Goal: Task Accomplishment & Management: Manage account settings

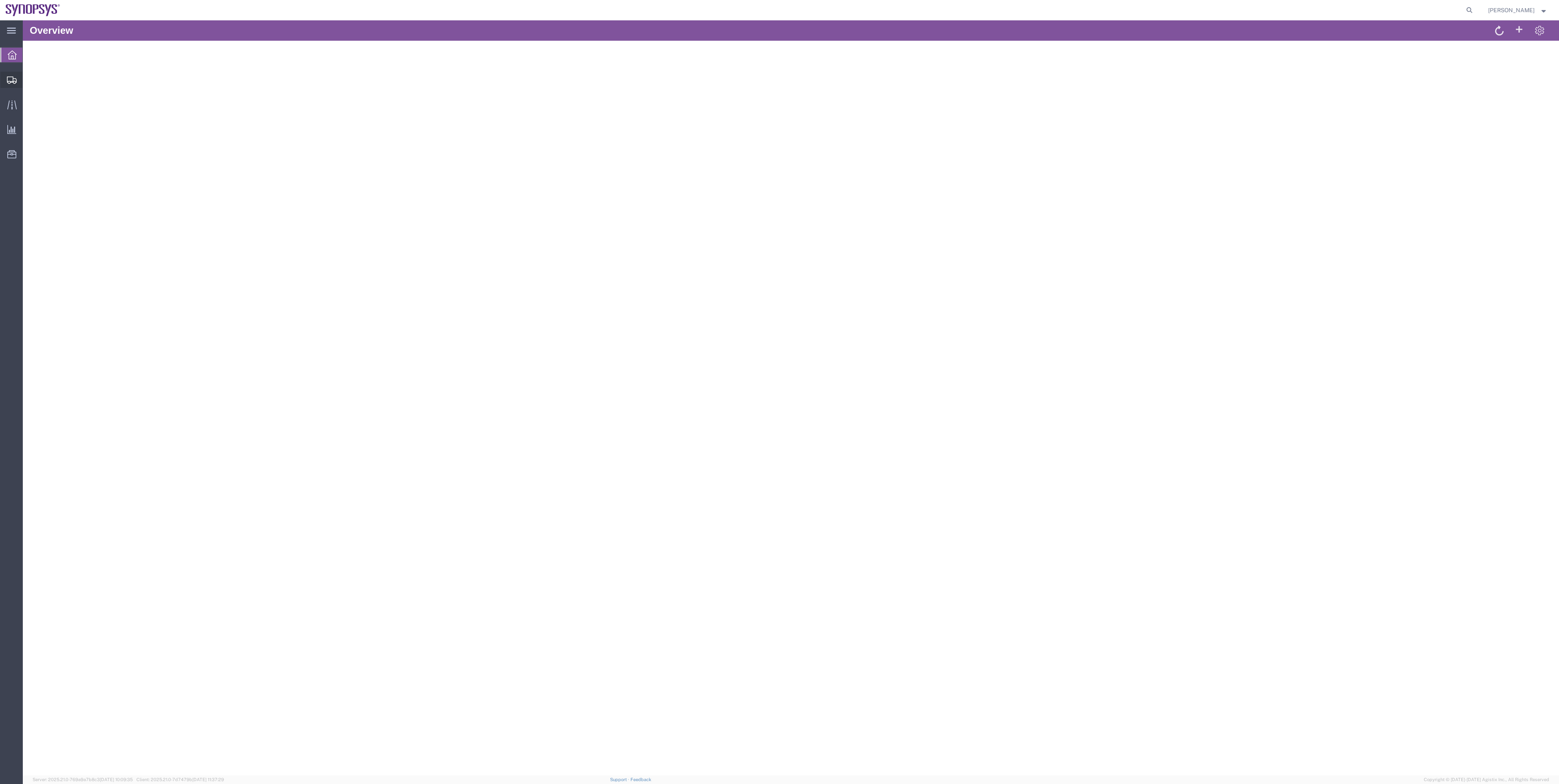
click at [28, 87] on span "Shipments" at bounding box center [25, 80] width 5 height 16
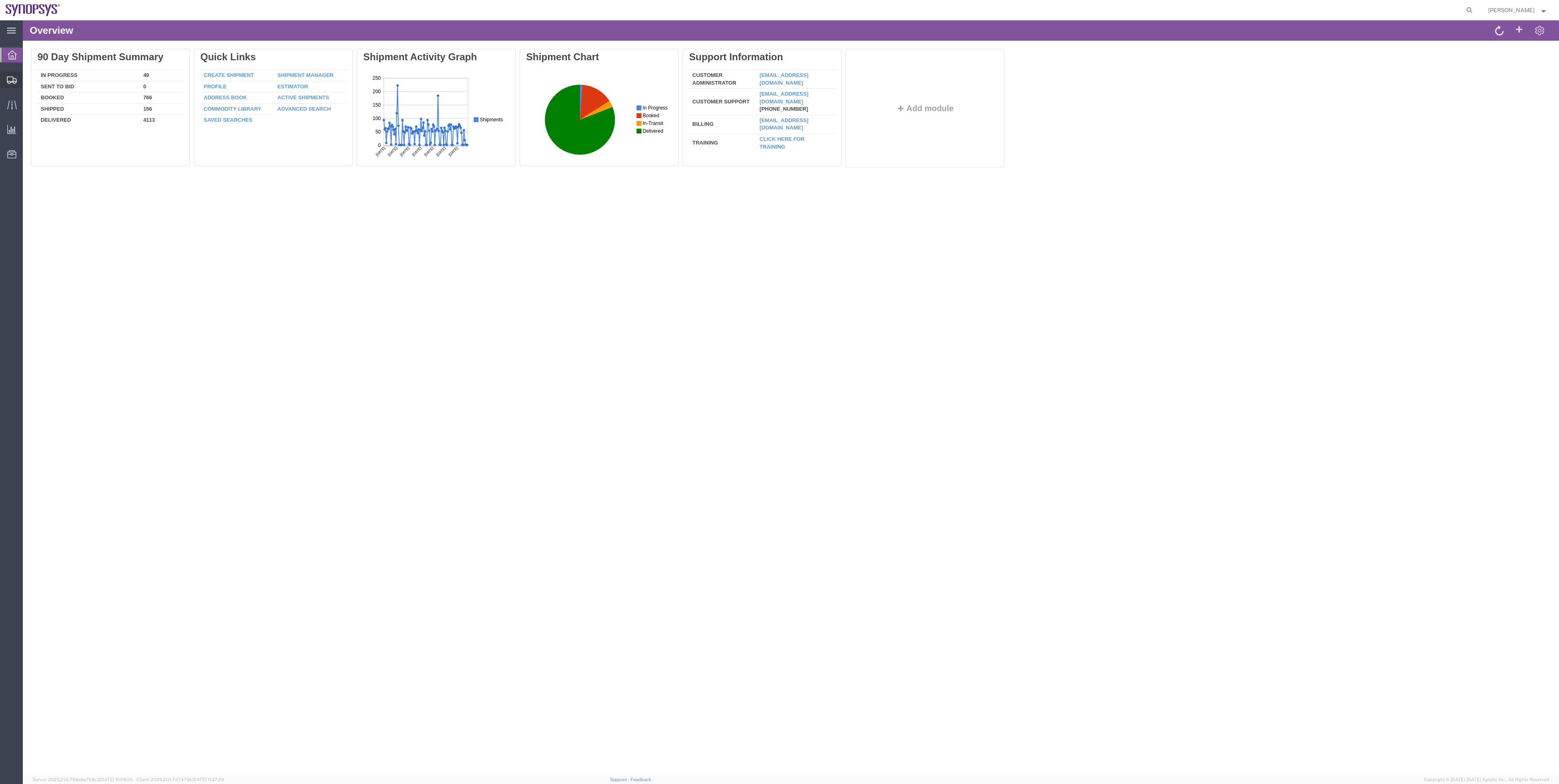
click at [0, 0] on span "Shipment Manager" at bounding box center [0, 0] width 0 height 0
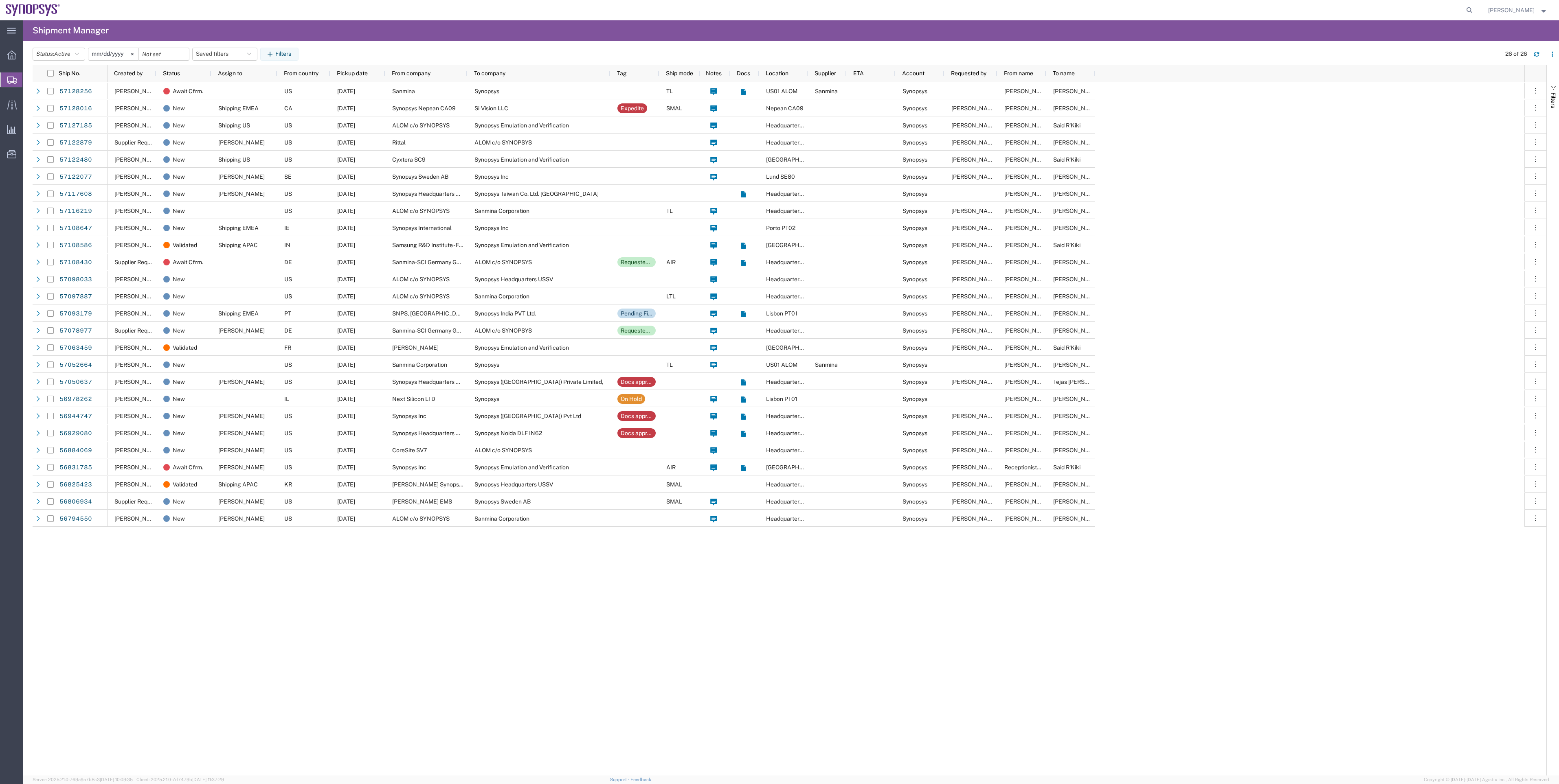
click at [425, 56] on div "Status: Active Active All Approved Booked Canceled Delivered Denied New On Hold…" at bounding box center [796, 54] width 1526 height 13
click at [80, 173] on link "57122077" at bounding box center [76, 177] width 34 height 13
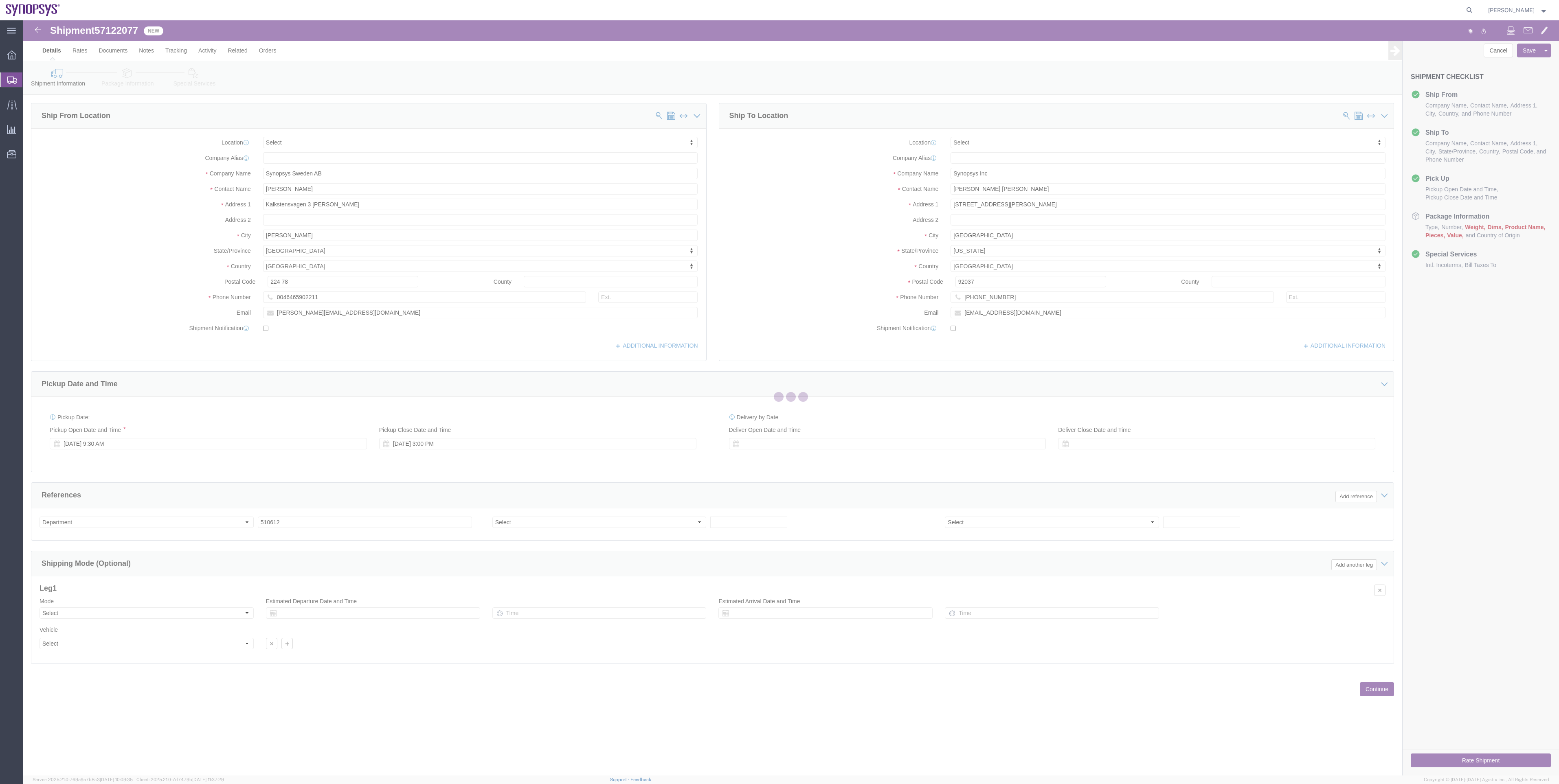
select select
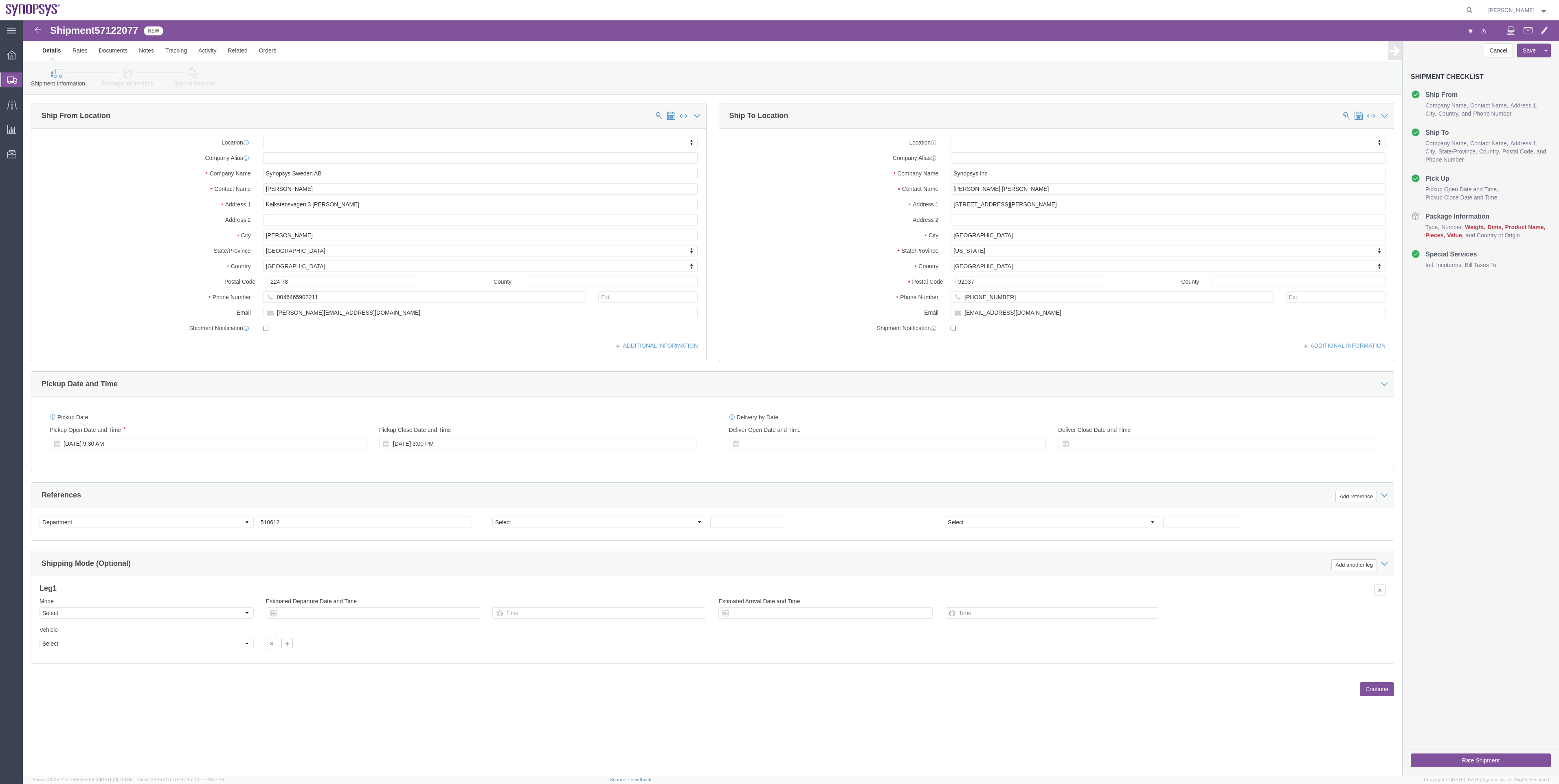
click link "Package Information"
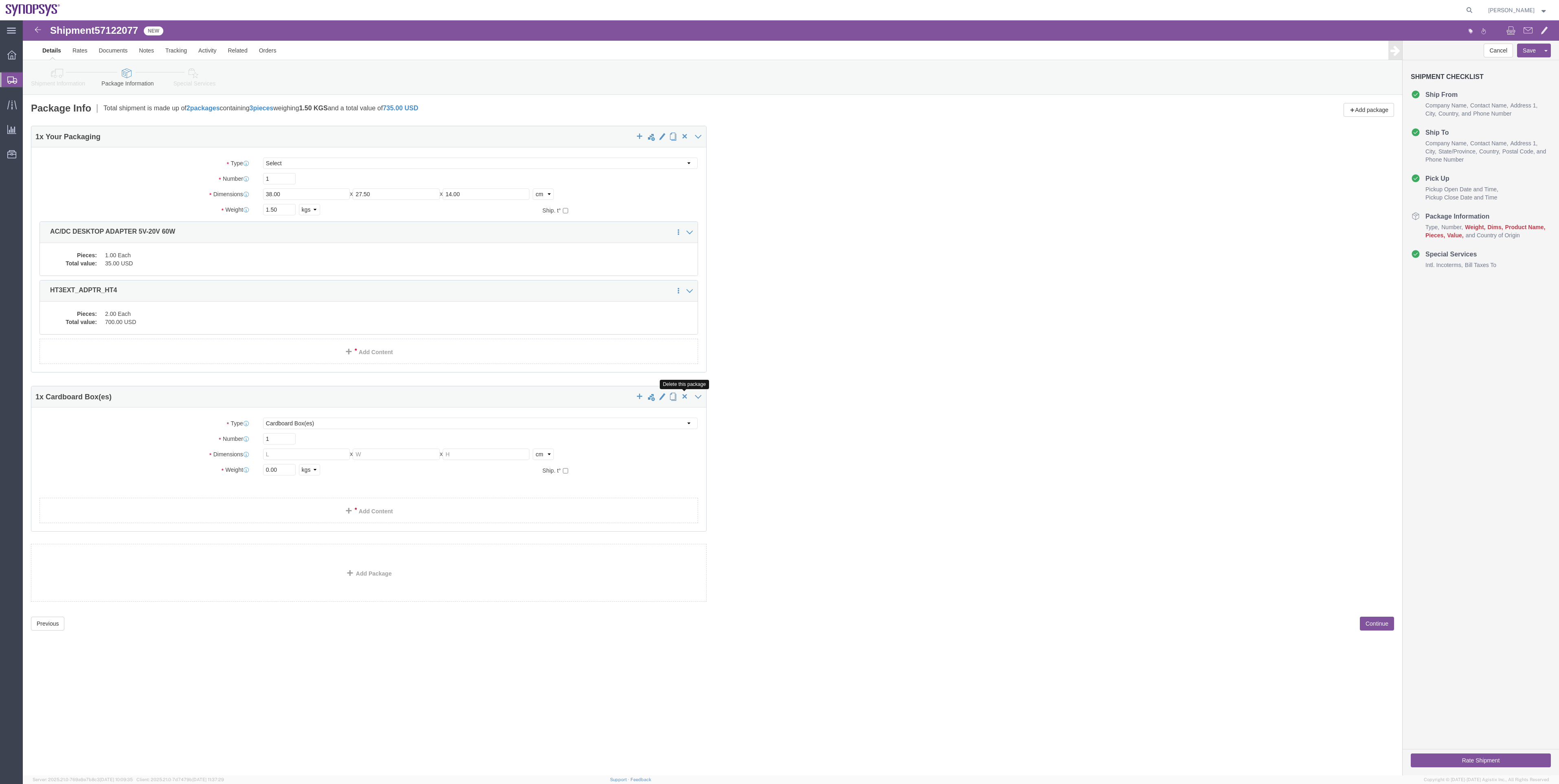
click span "button"
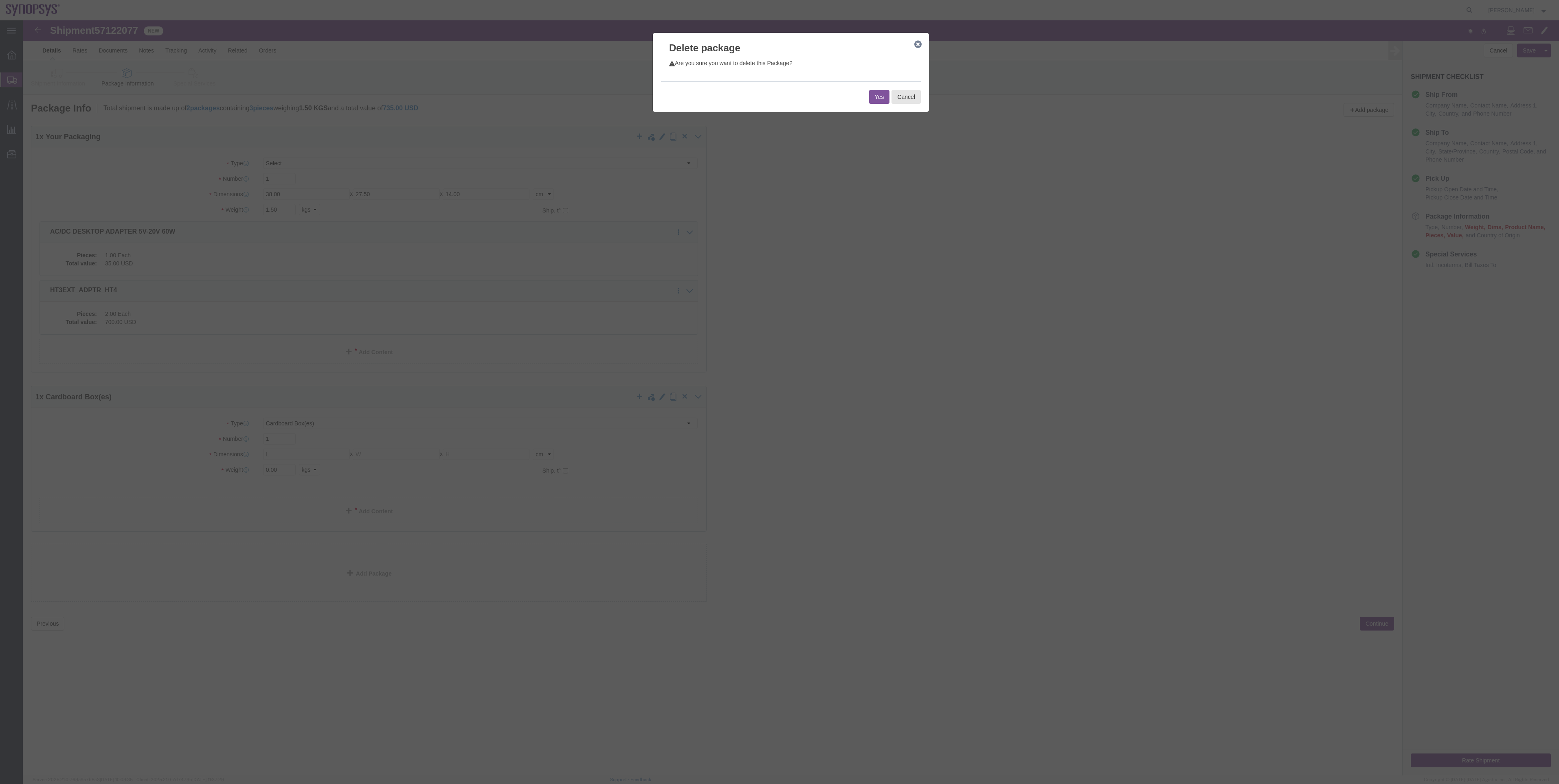
click div "Yes Cancel"
click button "Yes"
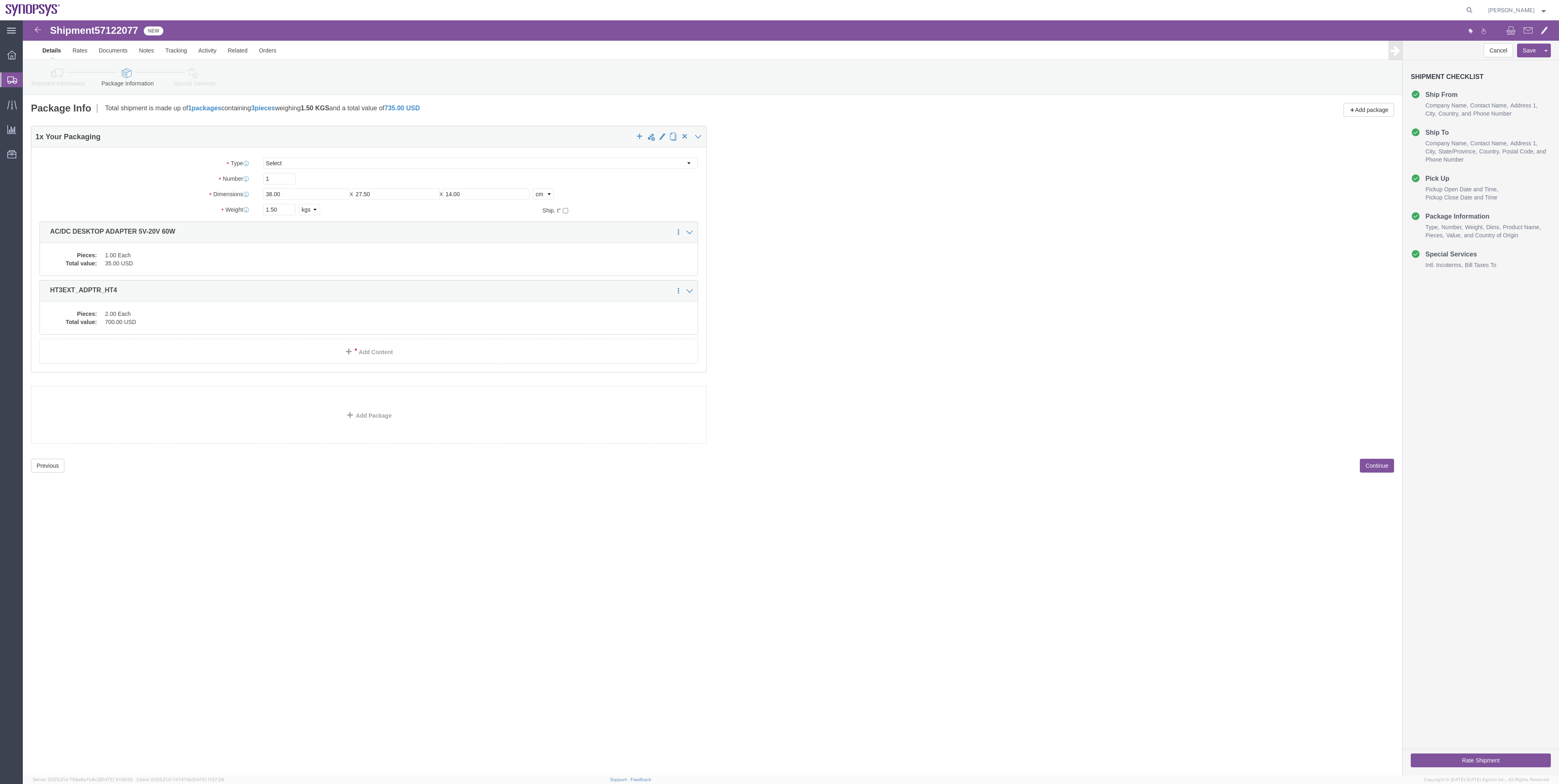
drag, startPoint x: 46, startPoint y: 81, endPoint x: 24, endPoint y: 61, distance: 29.7
click link "Shipment Information"
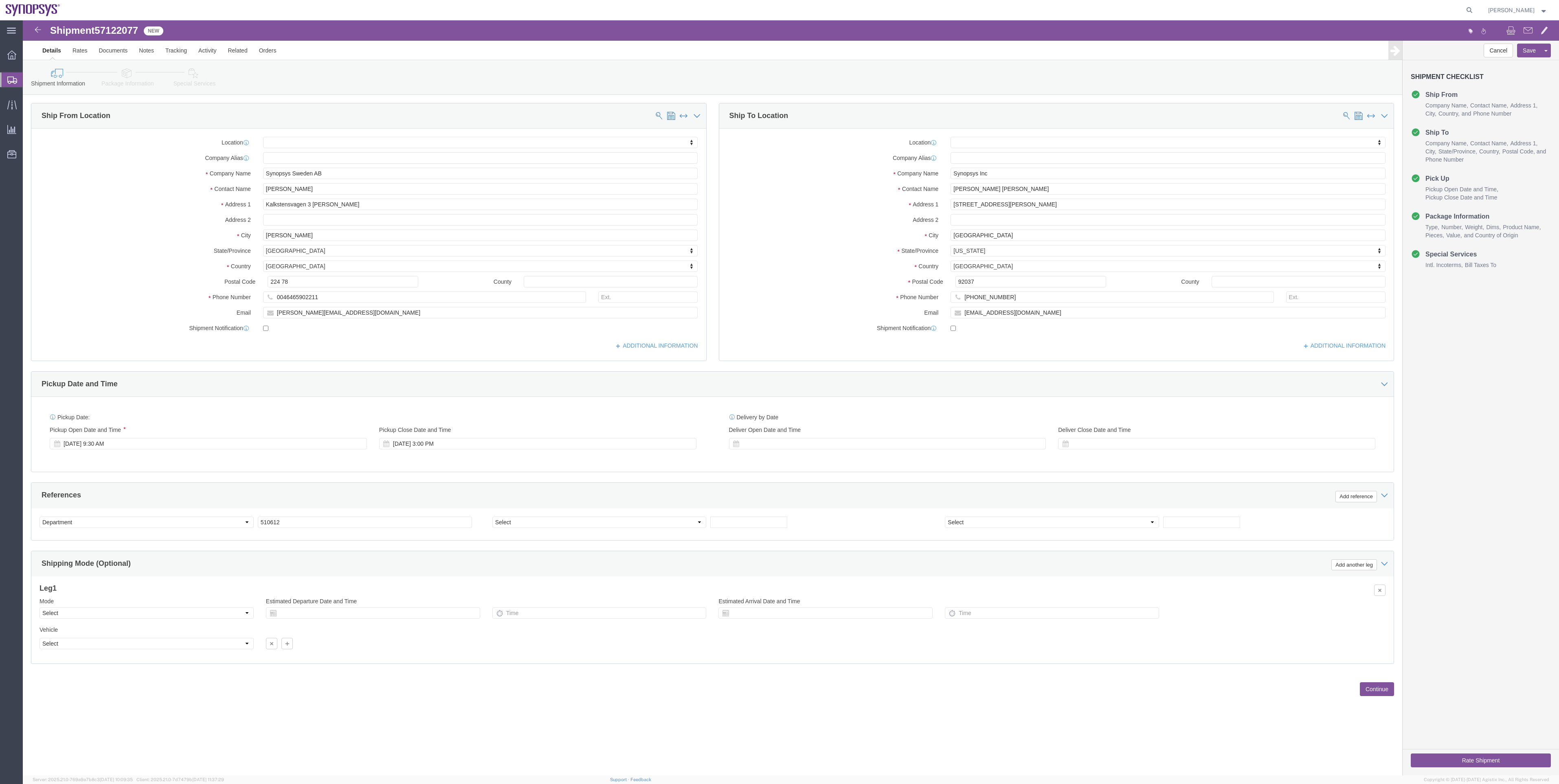
click link "Special Services"
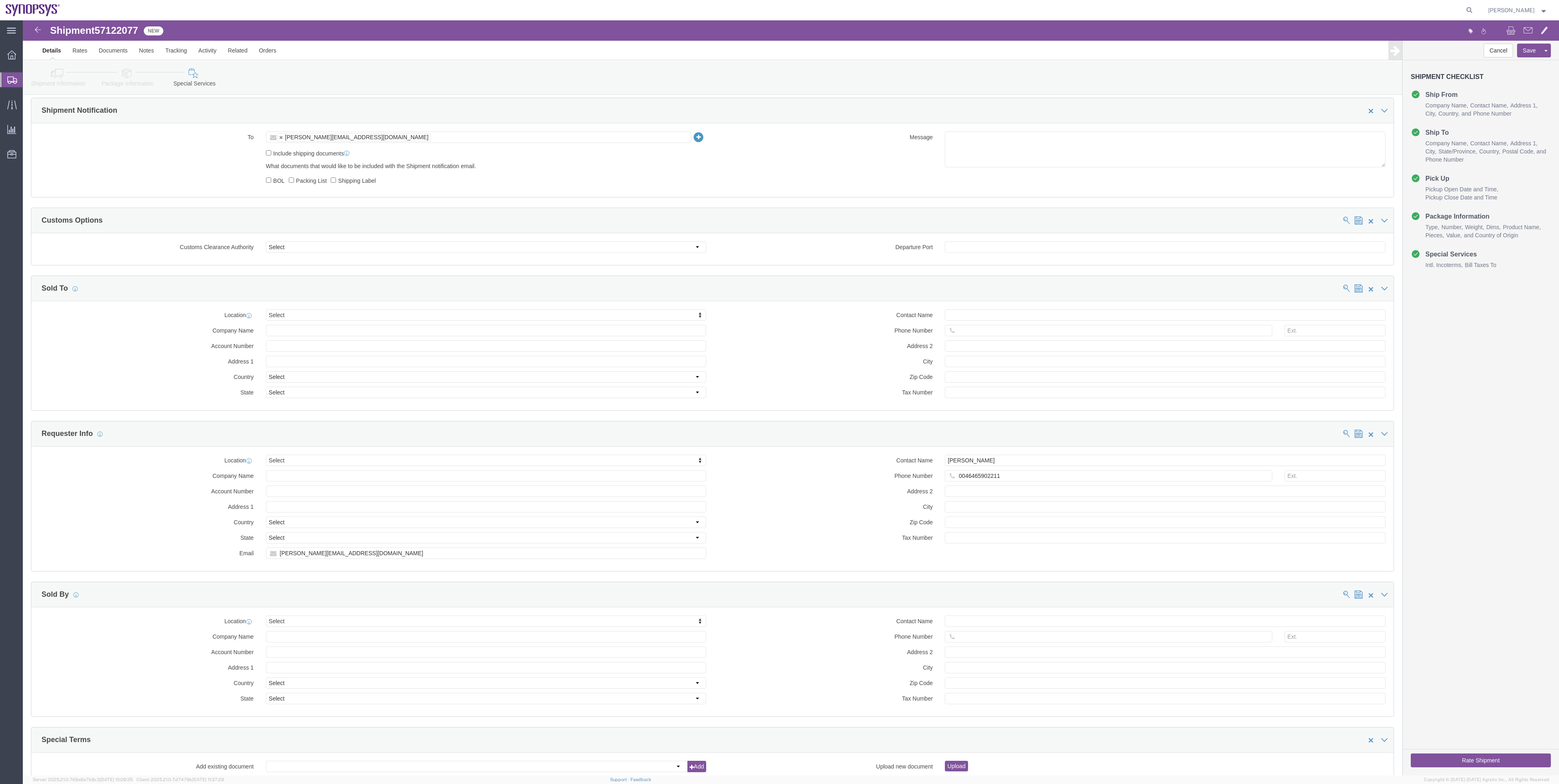
scroll to position [550, 0]
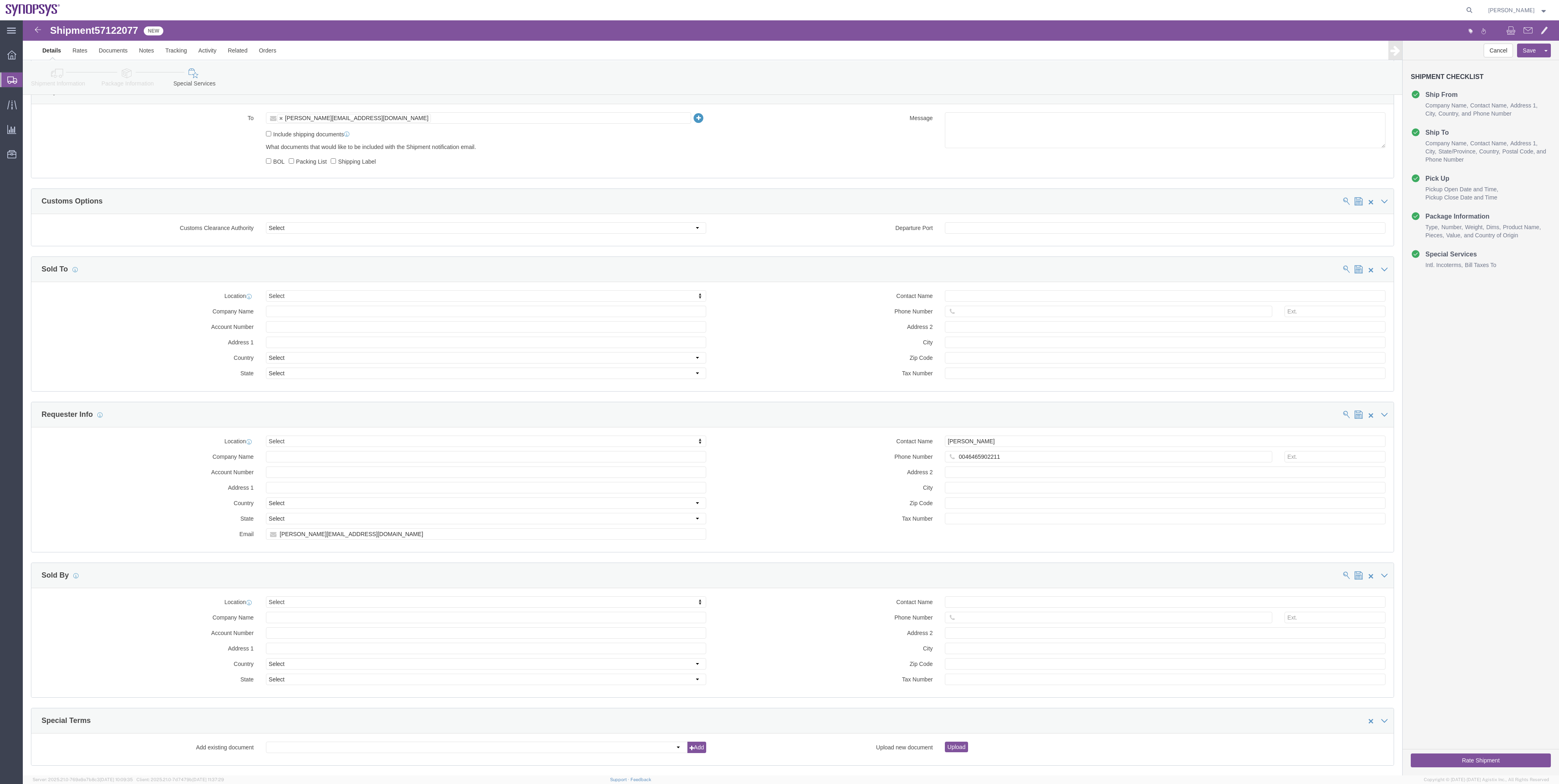
click button "Rate Shipment"
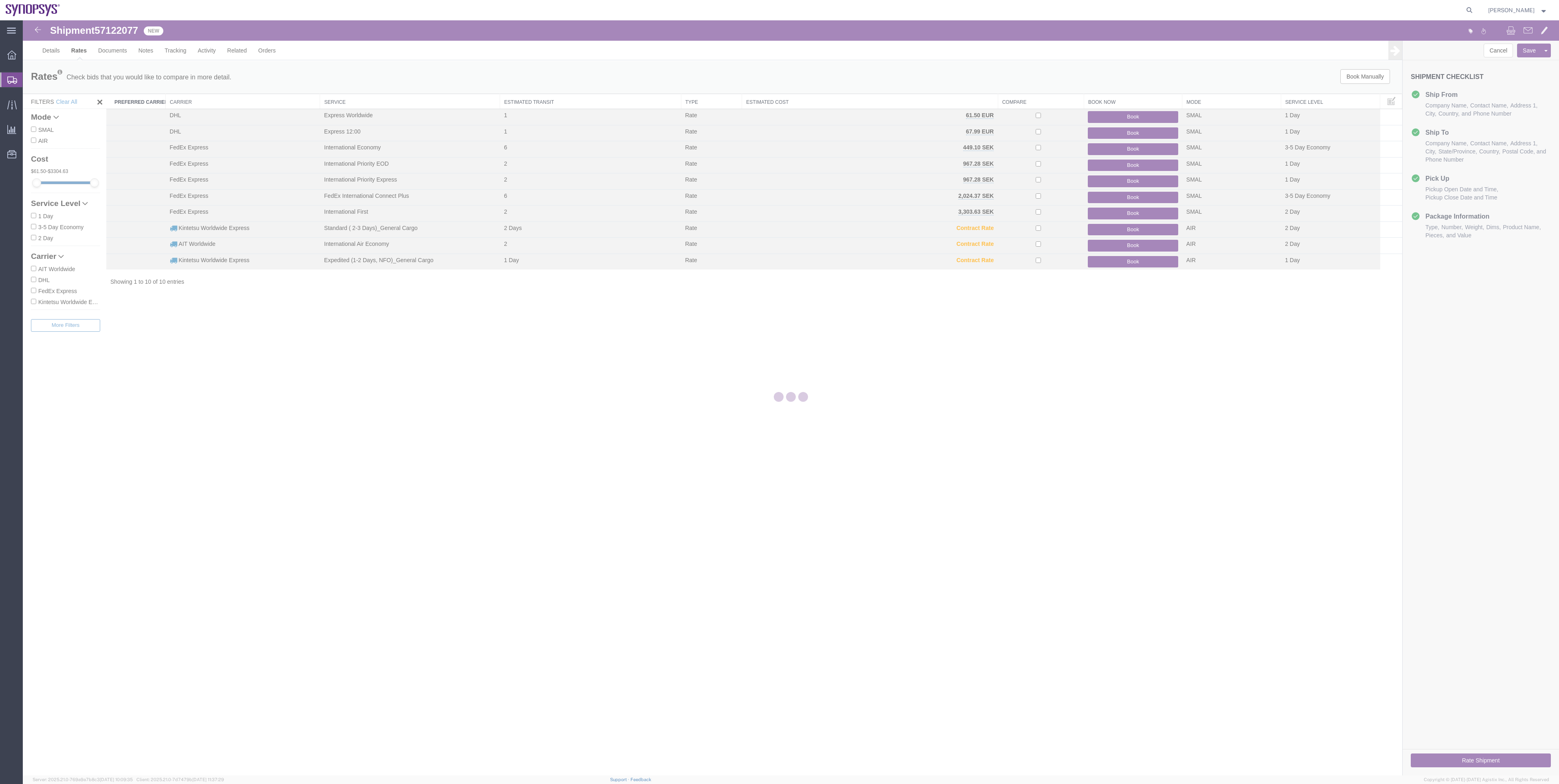
scroll to position [0, 0]
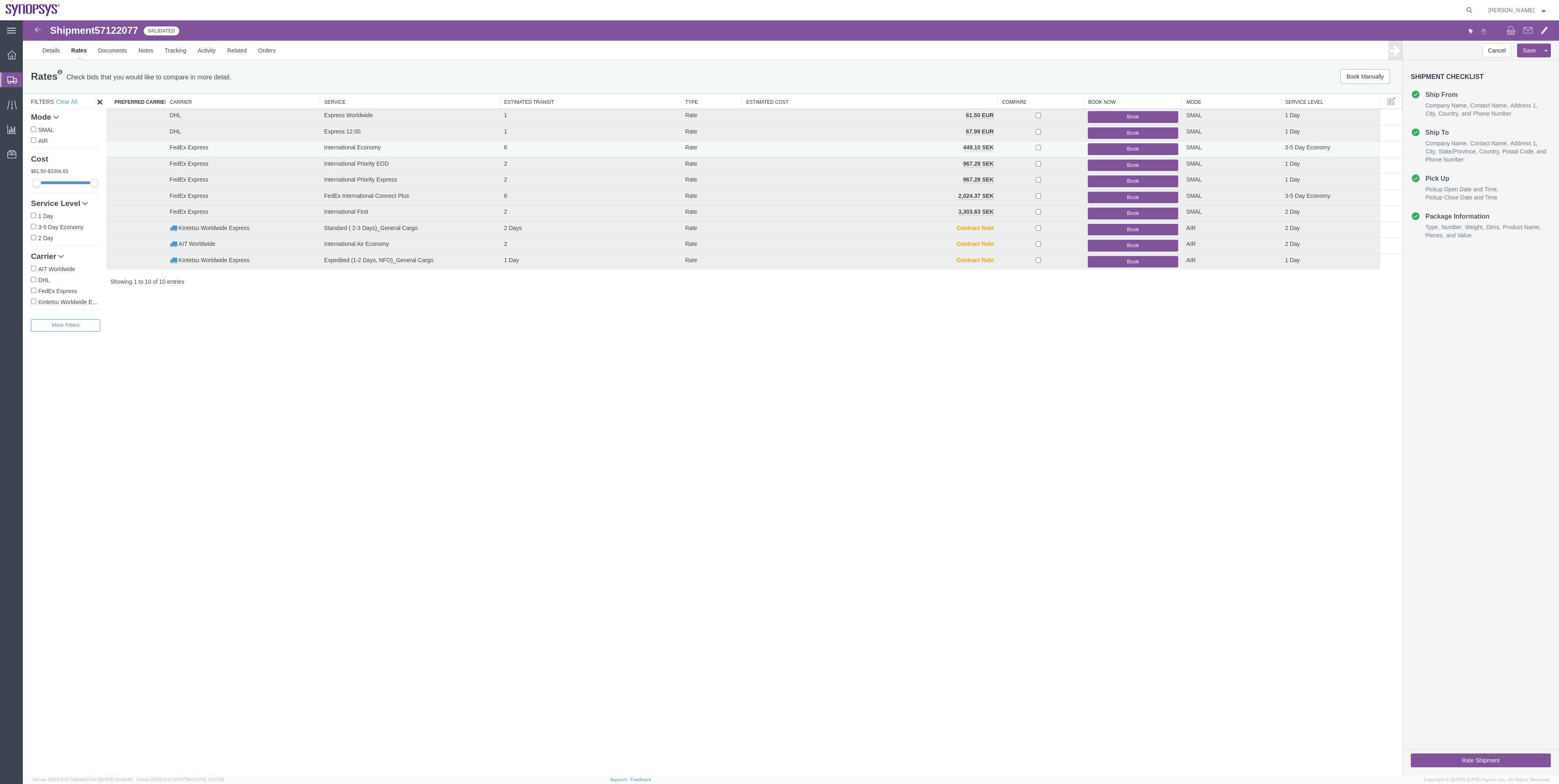
click at [1124, 148] on button "Book" at bounding box center [1133, 148] width 90 height 12
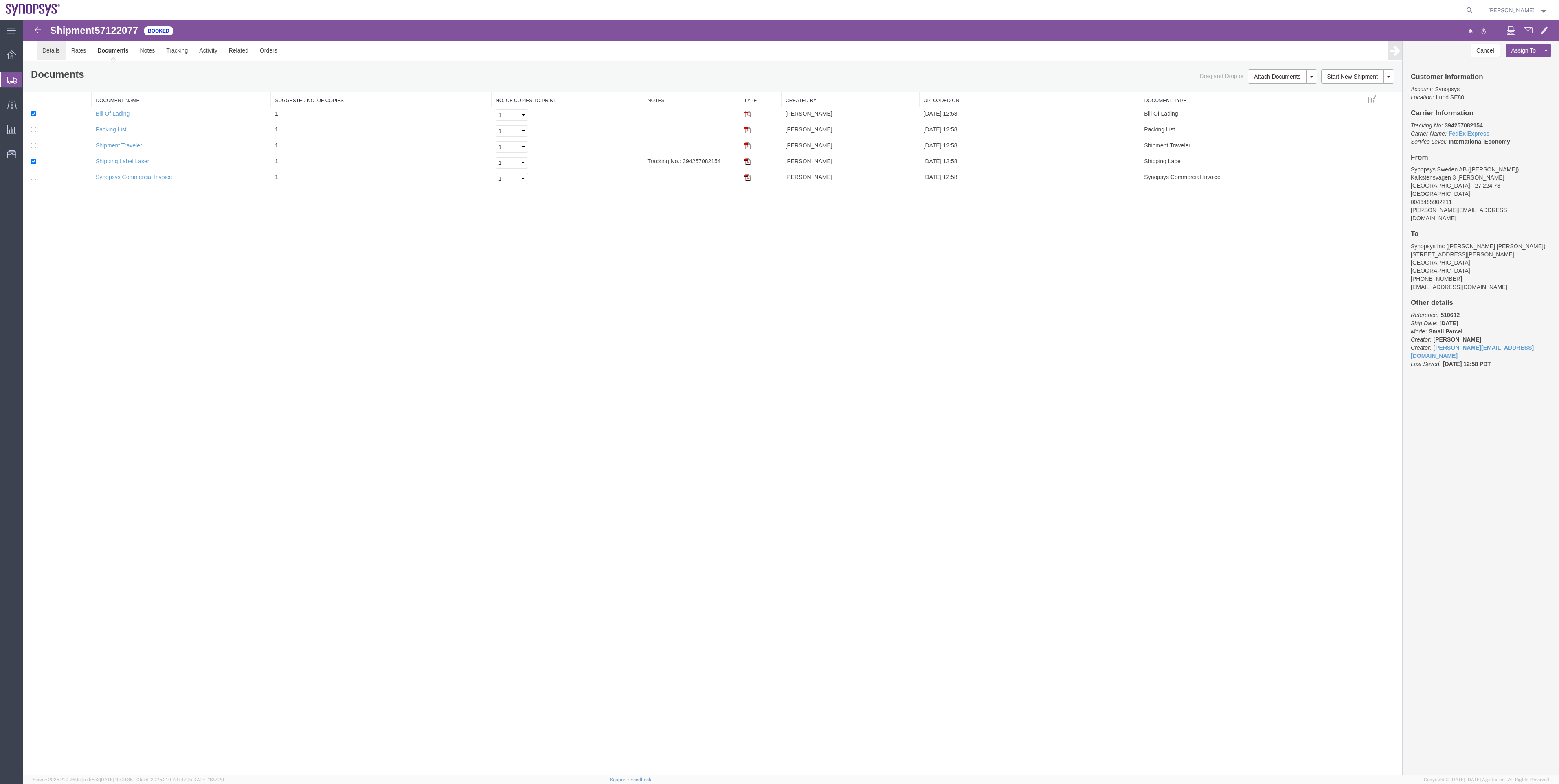
drag, startPoint x: 68, startPoint y: 71, endPoint x: 46, endPoint y: 50, distance: 30.4
click at [46, 50] on link "Details" at bounding box center [51, 50] width 29 height 19
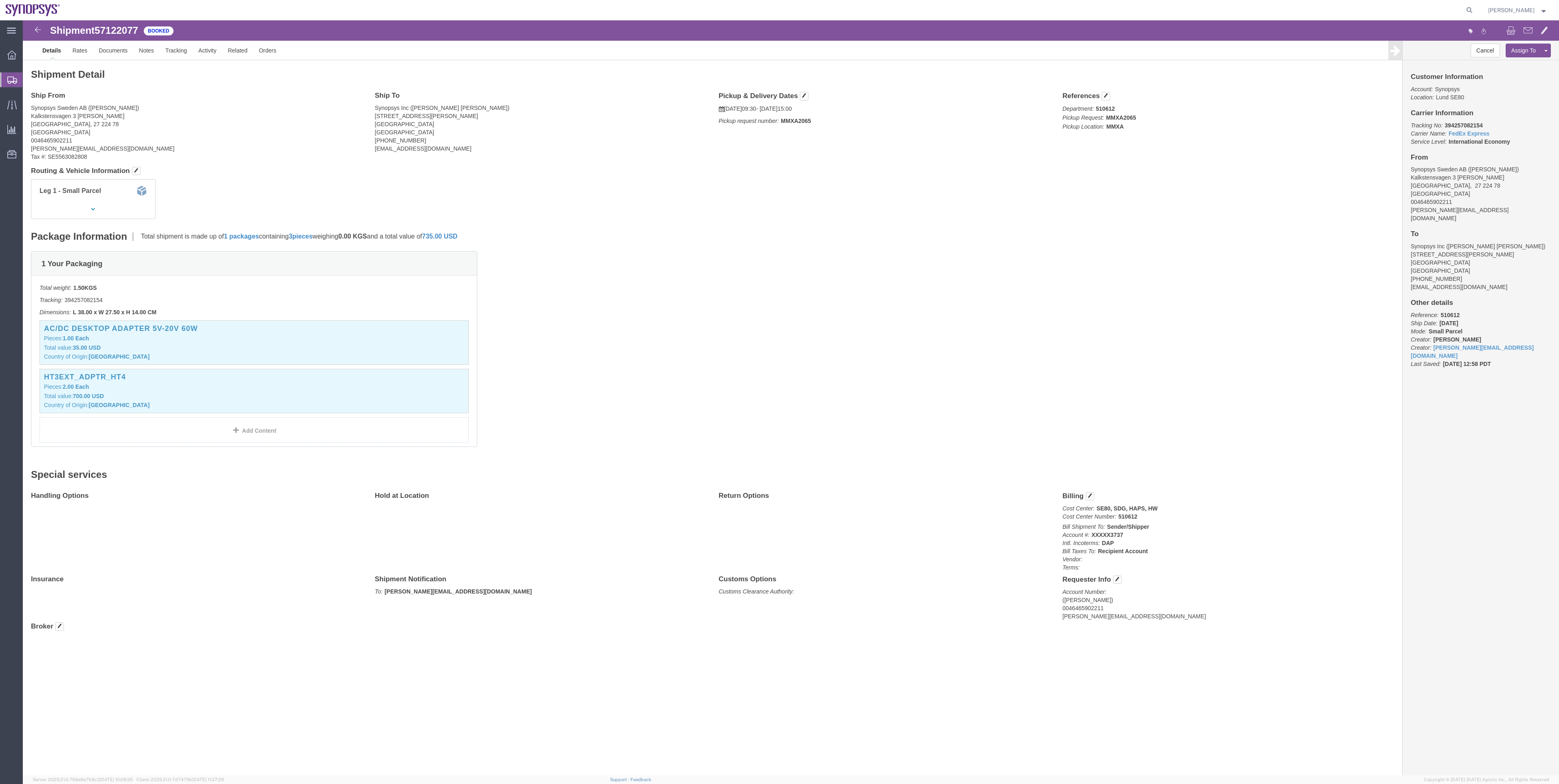
click at [0, 0] on span "Shipment Manager" at bounding box center [0, 0] width 0 height 0
